Goal: Check status: Check status

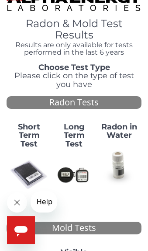
scroll to position [14, 0]
click at [18, 168] on img at bounding box center [29, 174] width 38 height 38
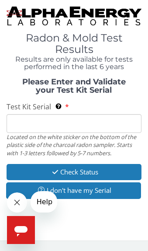
click at [24, 121] on input "Test Kit Serial Located on the white sticker on the bottom of the plastic side …" at bounding box center [74, 123] width 135 height 19
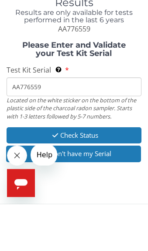
type input "AA776559"
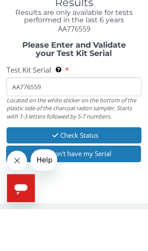
scroll to position [5, 0]
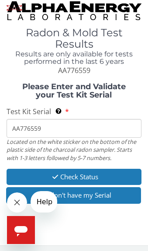
click at [122, 174] on button "Check Status" at bounding box center [74, 176] width 135 height 16
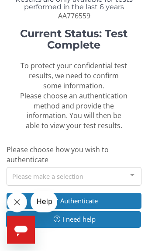
scroll to position [76, 0]
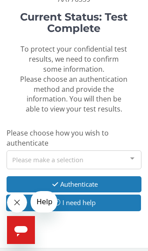
click at [132, 154] on div at bounding box center [132, 159] width 17 height 17
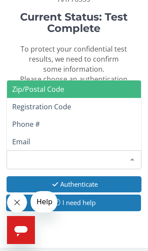
click at [28, 85] on span "Zip/Postal Code" at bounding box center [38, 89] width 52 height 10
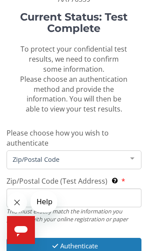
click at [105, 193] on input "Zip/Postal Code (Test Address) This must exactly match the information you prov…" at bounding box center [74, 197] width 135 height 19
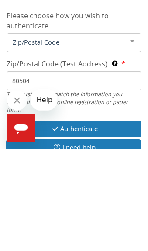
type input "80504"
click at [69, 222] on button "Authenticate" at bounding box center [74, 230] width 135 height 16
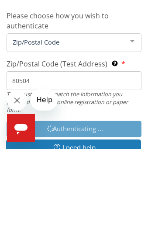
scroll to position [137, 0]
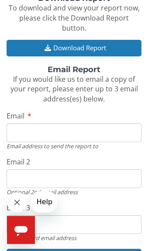
click at [26, 123] on input "Email" at bounding box center [74, 132] width 135 height 19
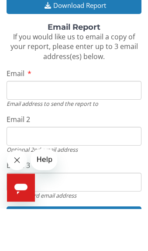
type input "L"
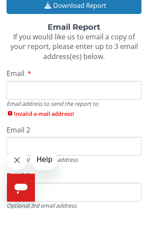
type input "[EMAIL_ADDRESS][DOMAIN_NAME]"
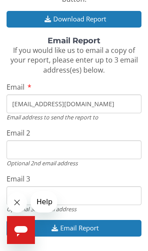
scroll to position [166, 0]
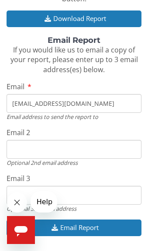
click at [35, 10] on button "Download Report" at bounding box center [74, 18] width 135 height 16
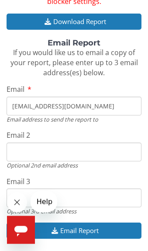
scroll to position [221, 0]
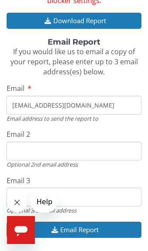
click at [103, 221] on button "Email Report" at bounding box center [74, 229] width 135 height 16
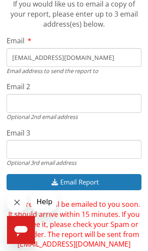
scroll to position [269, 0]
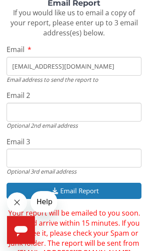
click at [16, 207] on button "Close message from company" at bounding box center [17, 202] width 20 height 20
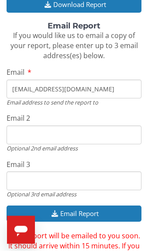
scroll to position [237, 0]
